Goal: Task Accomplishment & Management: Use online tool/utility

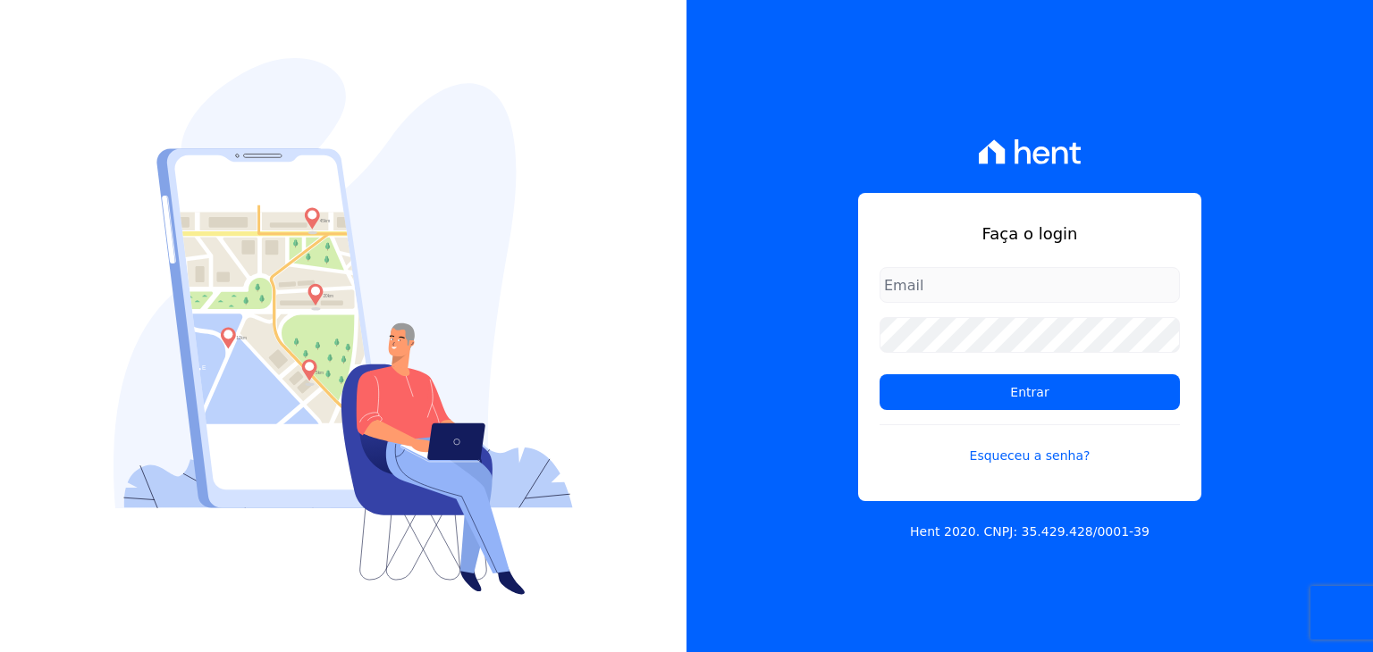
type input "[PERSON_NAME][EMAIL_ADDRESS][DOMAIN_NAME]"
drag, startPoint x: 0, startPoint y: 0, endPoint x: 914, endPoint y: 222, distance: 940.9
click at [914, 222] on h1 "Faça o login" at bounding box center [1030, 234] width 300 height 24
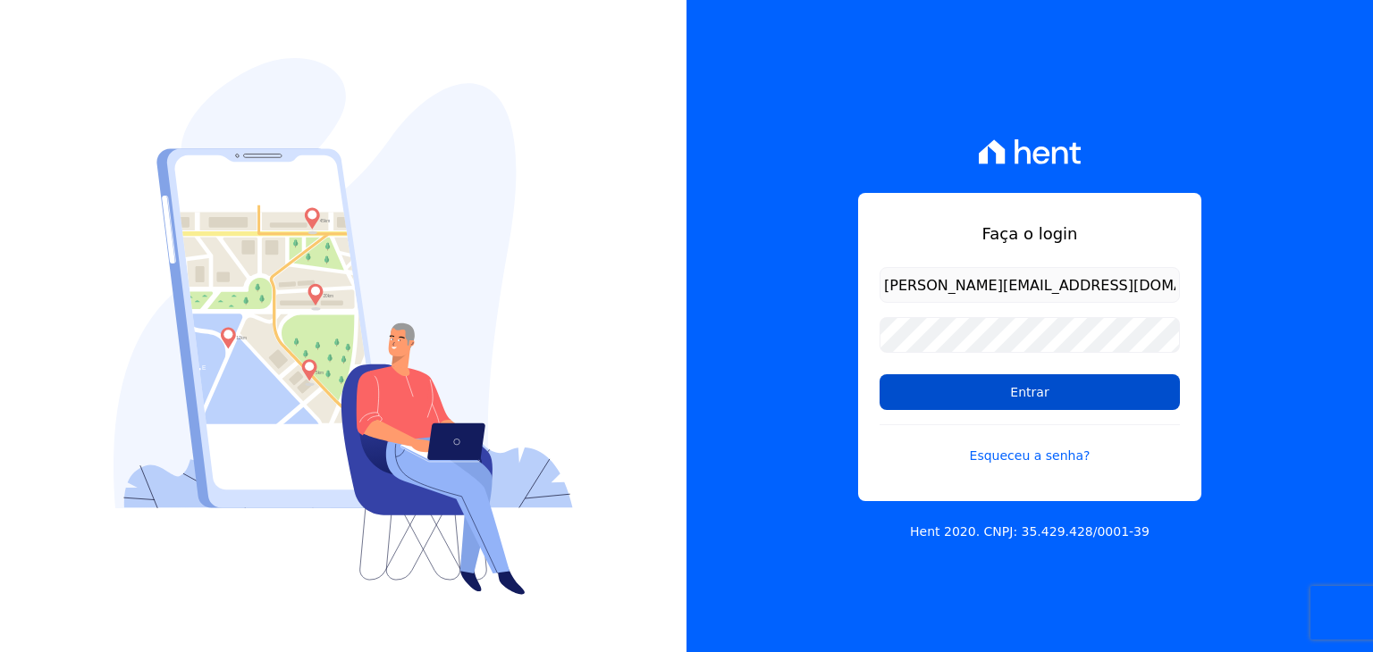
click at [985, 402] on input "Entrar" at bounding box center [1030, 393] width 300 height 36
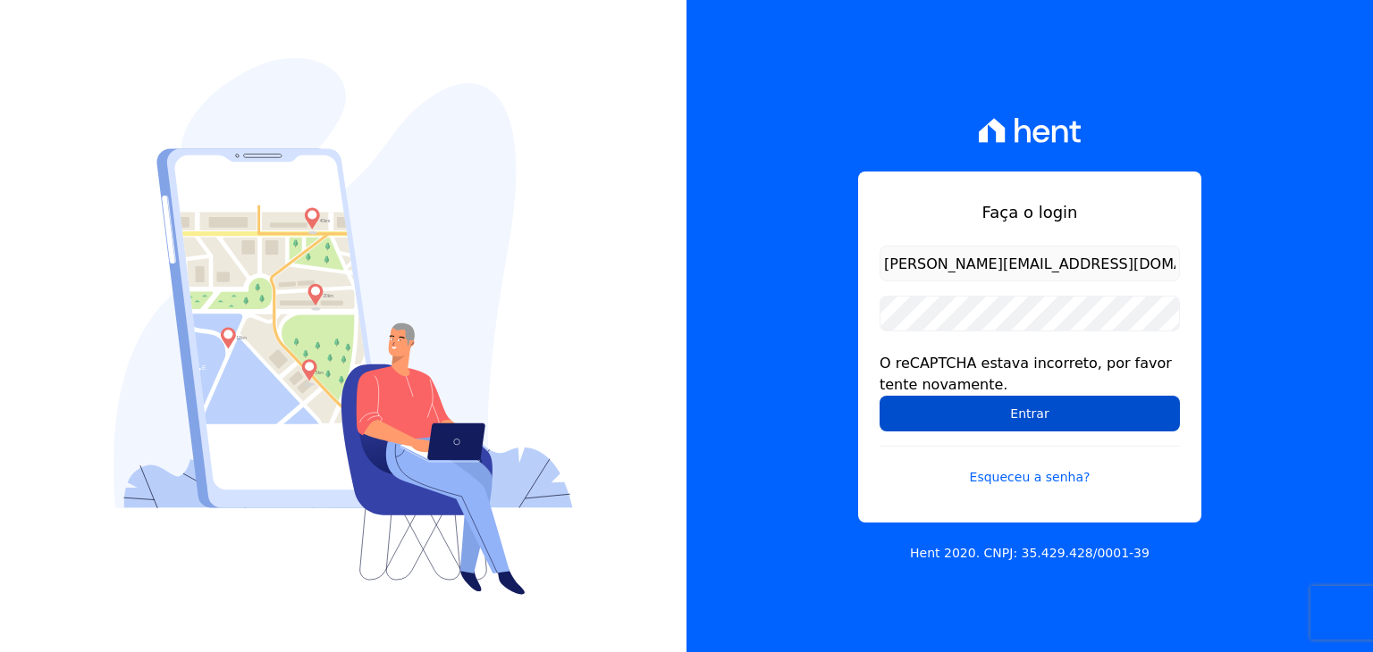
click at [984, 405] on input "Entrar" at bounding box center [1030, 414] width 300 height 36
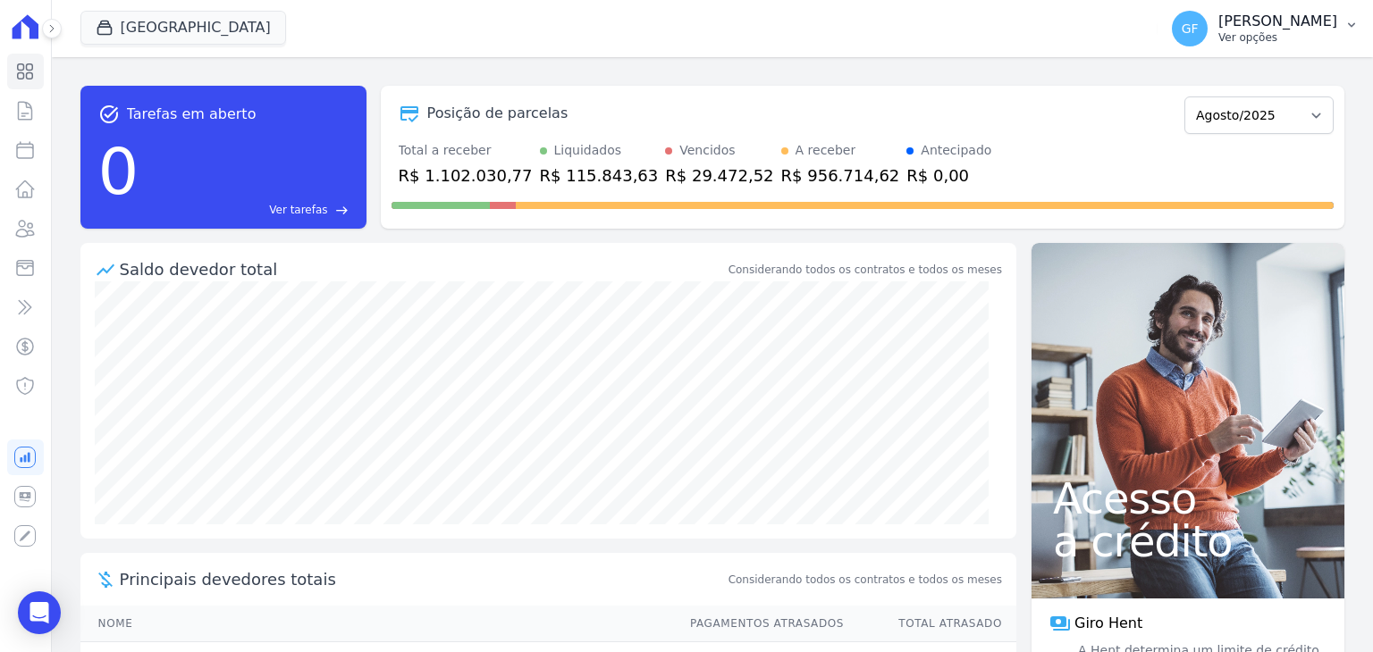
click at [1241, 26] on p "[PERSON_NAME]" at bounding box center [1277, 22] width 119 height 18
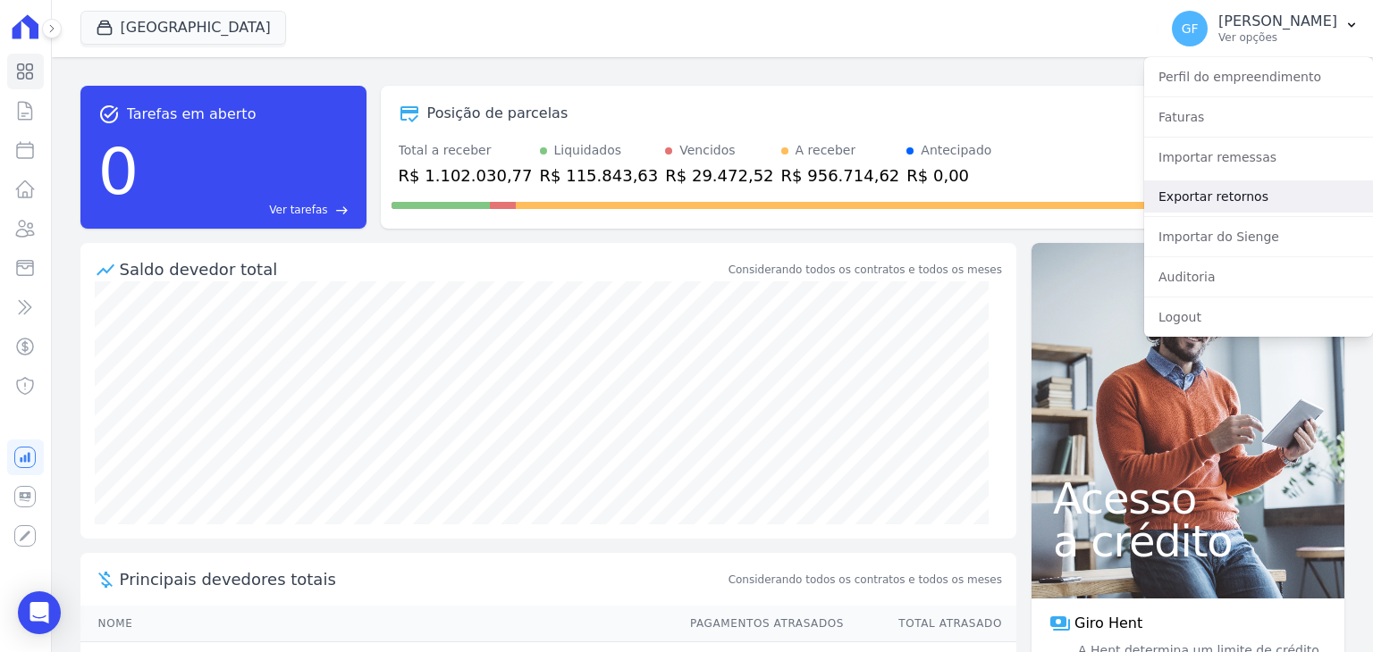
click at [1179, 196] on link "Exportar retornos" at bounding box center [1258, 197] width 229 height 32
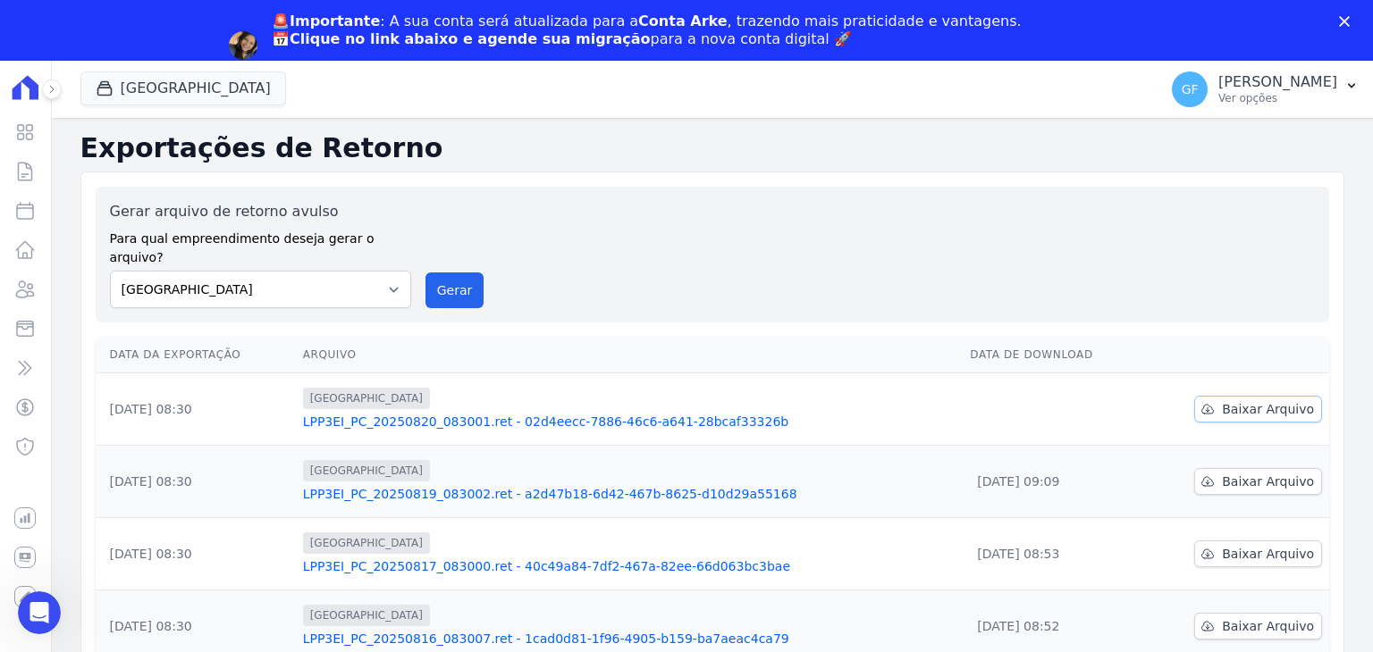
click at [1201, 402] on icon at bounding box center [1207, 409] width 14 height 14
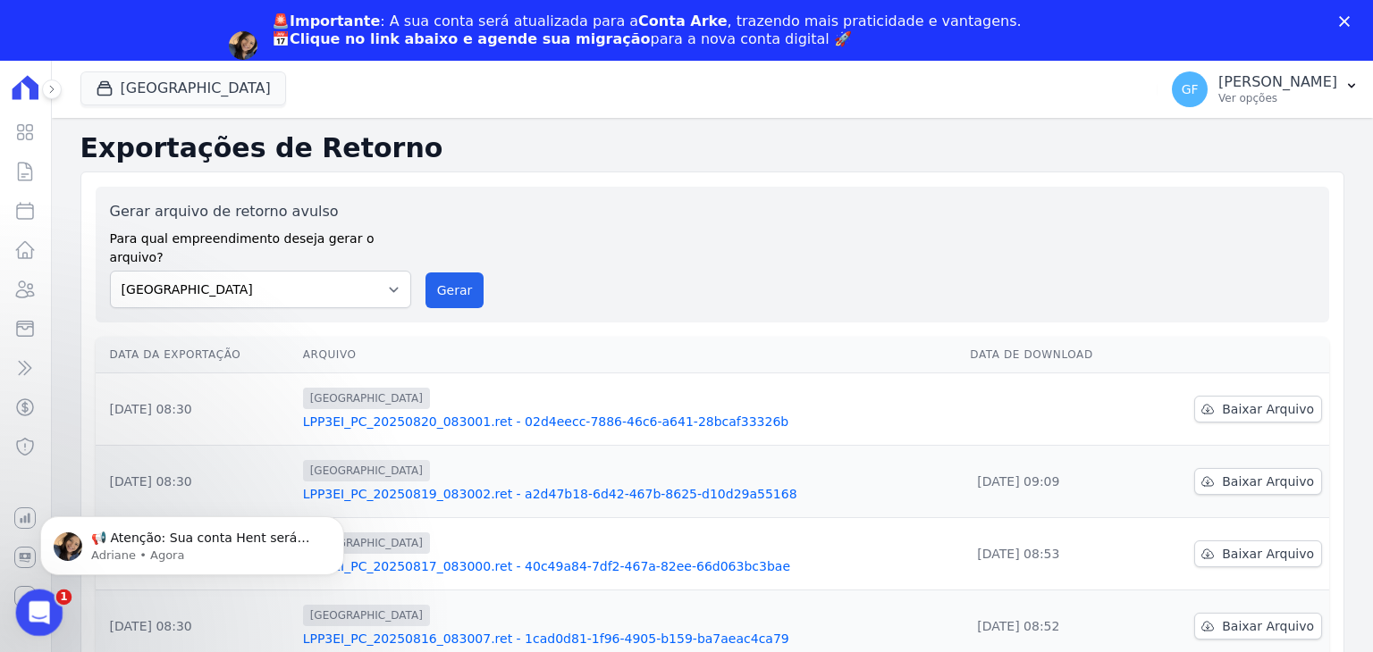
click at [34, 620] on icon "Abertura do Messenger da Intercom" at bounding box center [36, 610] width 29 height 29
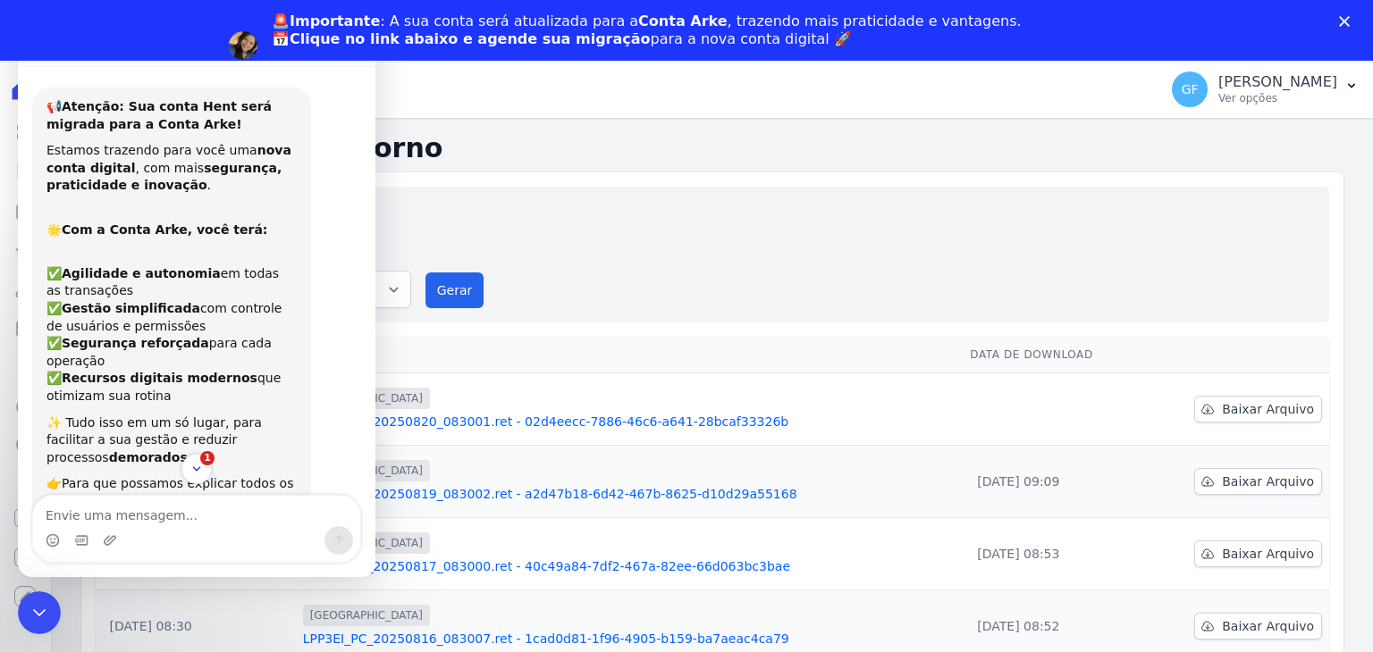
click at [1342, 17] on icon "Fechar" at bounding box center [1344, 21] width 11 height 11
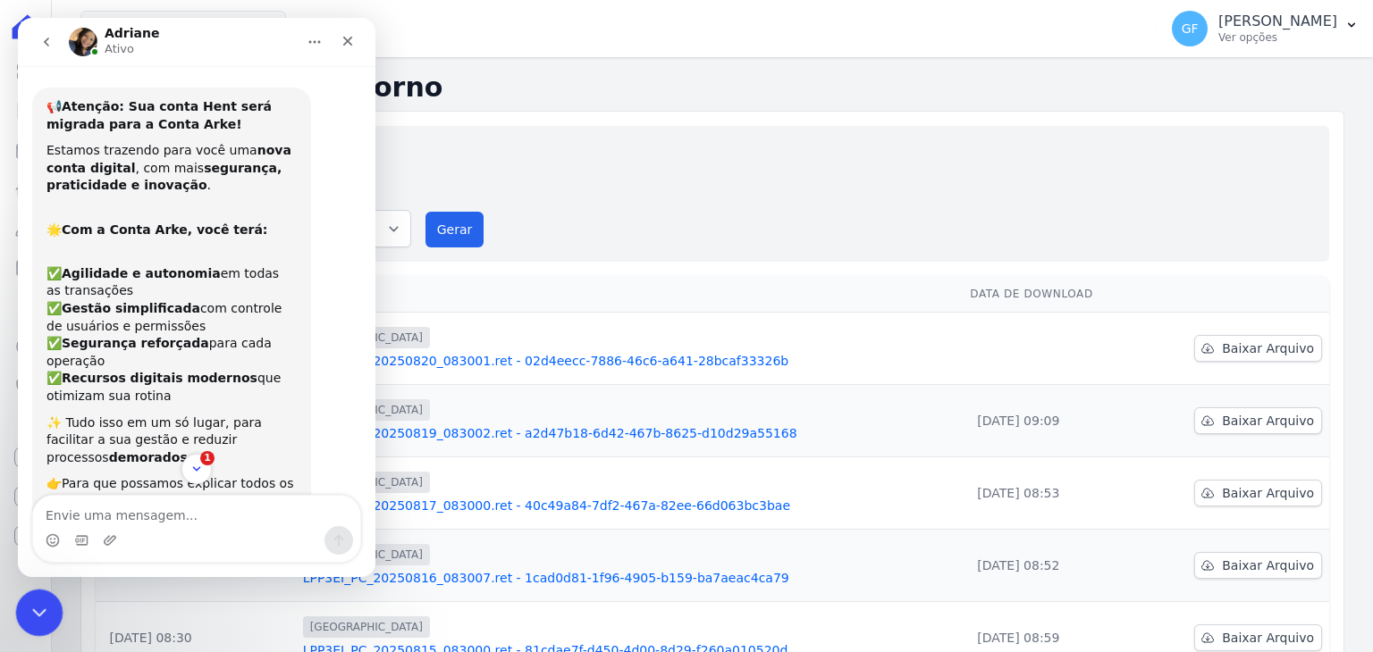
click at [43, 600] on icon "Encerramento do Messenger da Intercom" at bounding box center [36, 610] width 21 height 21
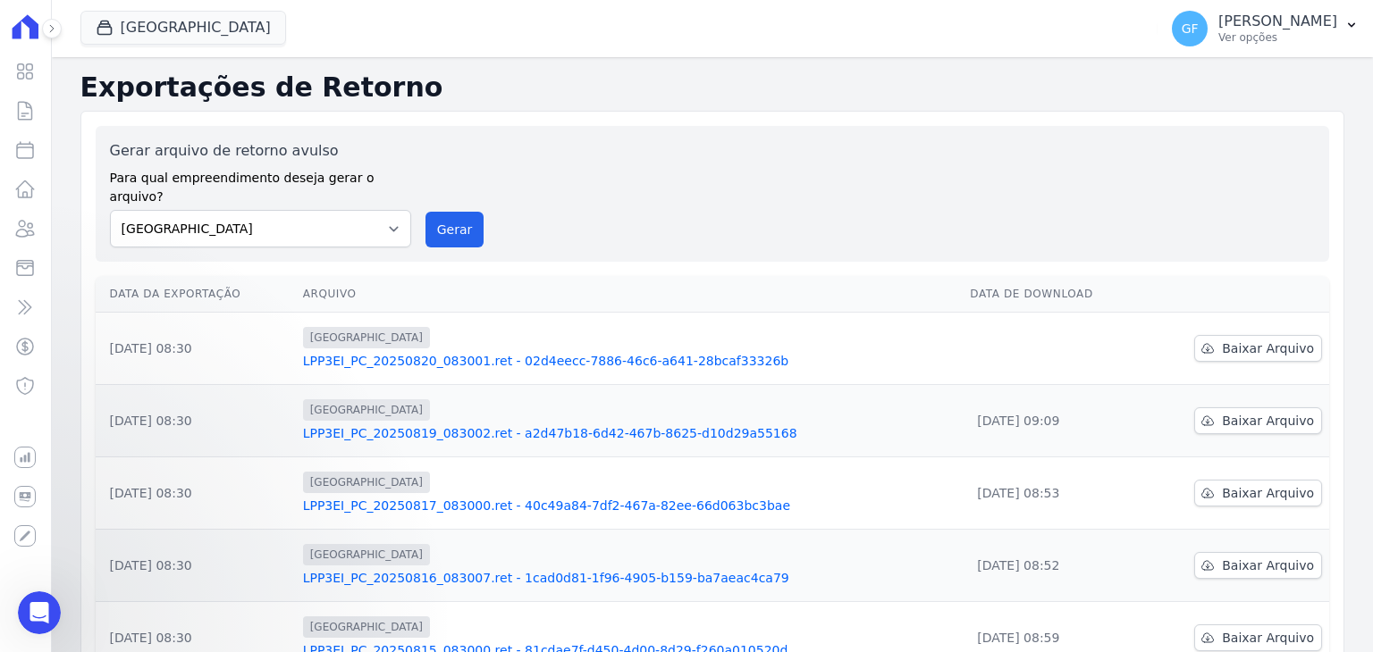
scroll to position [221, 0]
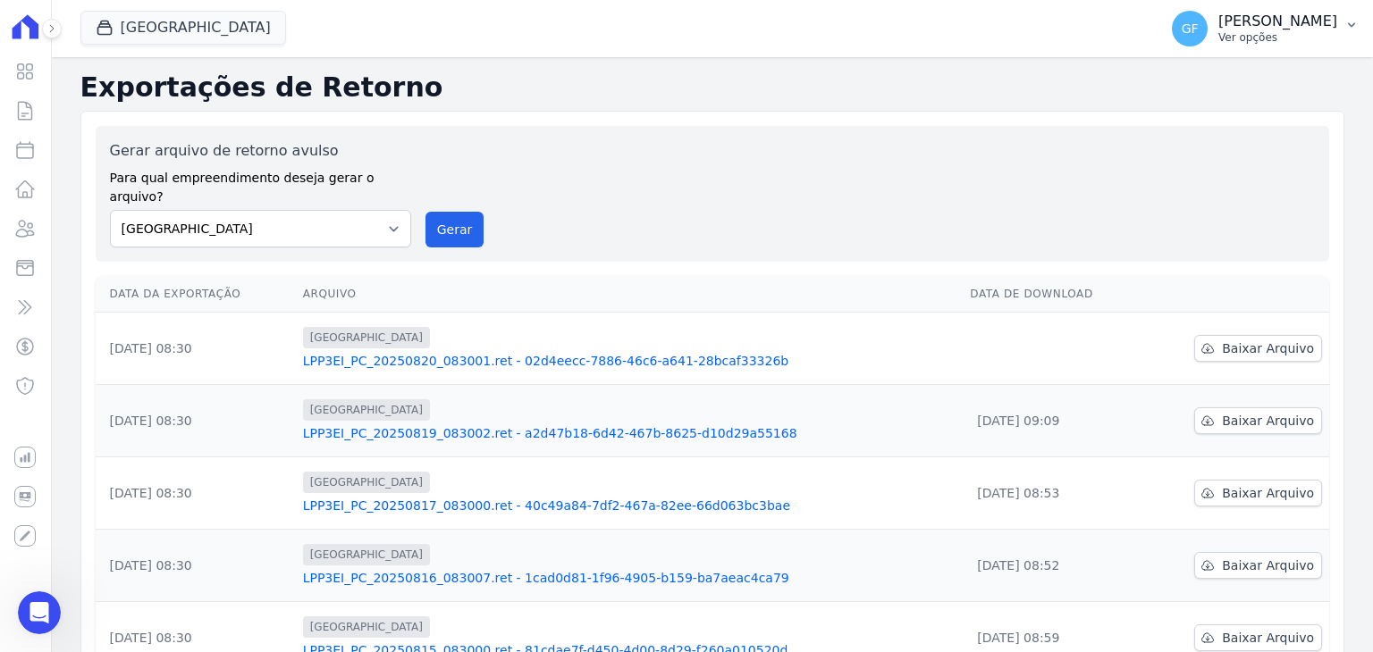
click at [1240, 27] on p "[PERSON_NAME]" at bounding box center [1277, 22] width 119 height 18
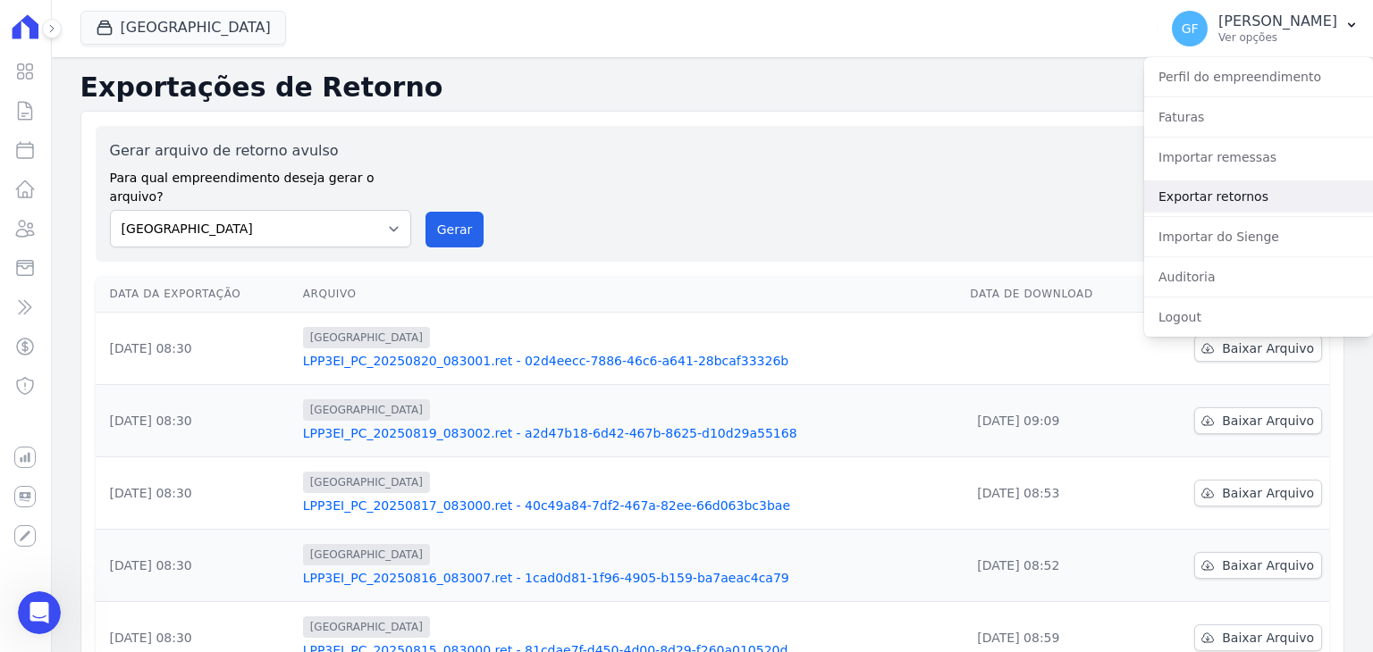
click at [1222, 183] on link "Exportar retornos" at bounding box center [1258, 197] width 229 height 32
